Goal: Task Accomplishment & Management: Manage account settings

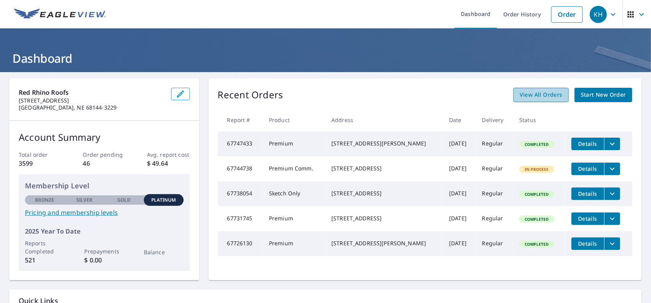
click at [532, 99] on span "View All Orders" at bounding box center [541, 95] width 43 height 10
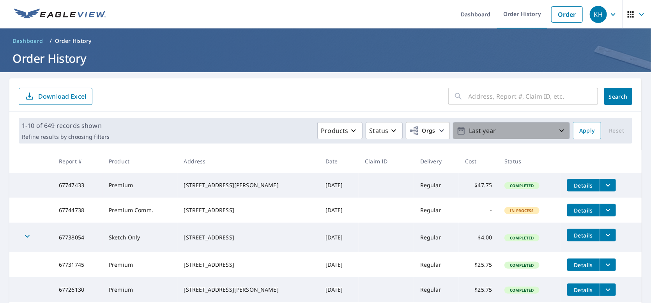
click at [501, 133] on p "Last year" at bounding box center [511, 131] width 91 height 14
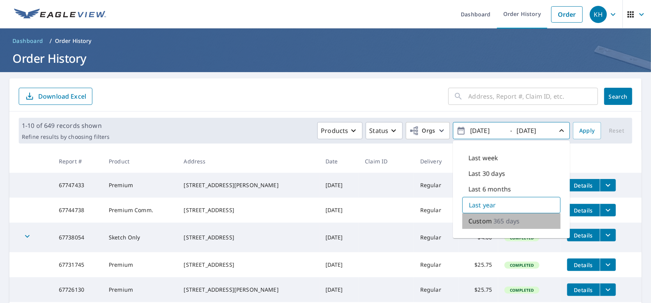
click at [495, 224] on p "365 days" at bounding box center [507, 221] width 26 height 9
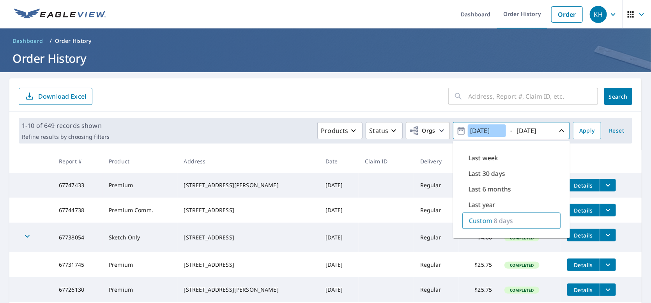
type input "[DATE]"
click at [550, 133] on span "[DATE] - [DATE]" at bounding box center [512, 131] width 110 height 14
click at [548, 132] on div "[DATE]" at bounding box center [535, 131] width 39 height 14
click at [582, 127] on span "Apply" at bounding box center [588, 131] width 16 height 10
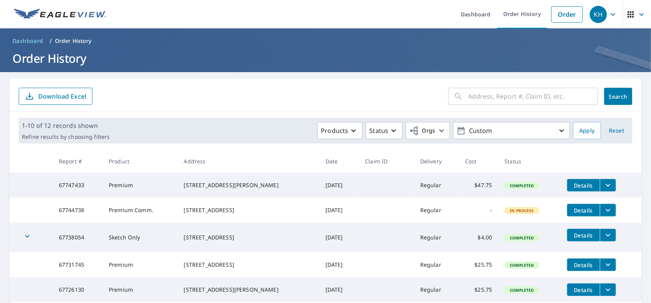
click at [67, 95] on p "Download Excel" at bounding box center [62, 96] width 48 height 9
